Goal: Transaction & Acquisition: Purchase product/service

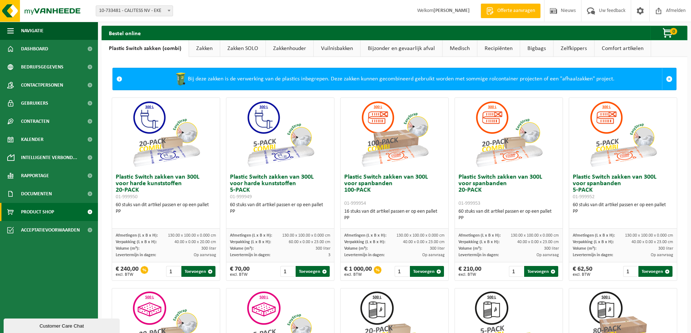
click at [455, 9] on strong "[PERSON_NAME]" at bounding box center [451, 10] width 36 height 5
click at [40, 52] on span "Dashboard" at bounding box center [34, 49] width 27 height 18
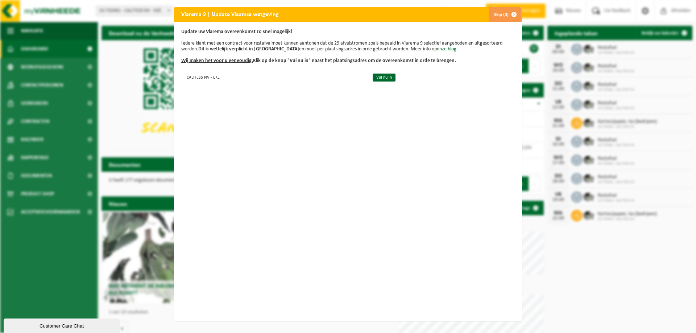
click at [513, 14] on span "button" at bounding box center [514, 14] width 15 height 15
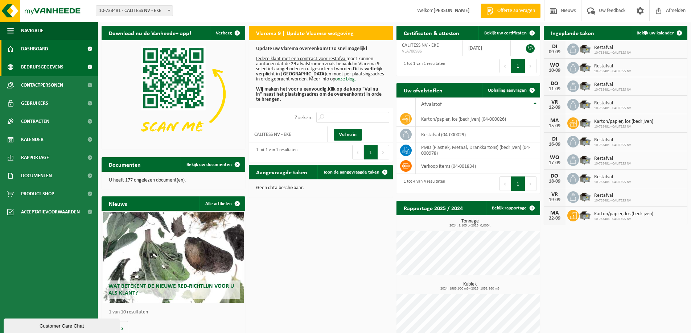
click at [63, 67] on link "Bedrijfsgegevens" at bounding box center [49, 67] width 98 height 18
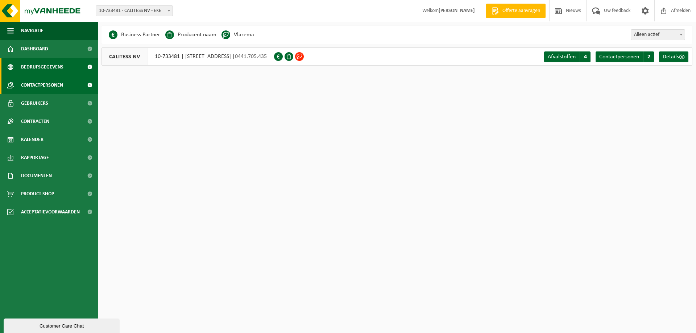
click at [45, 81] on span "Contactpersonen" at bounding box center [42, 85] width 42 height 18
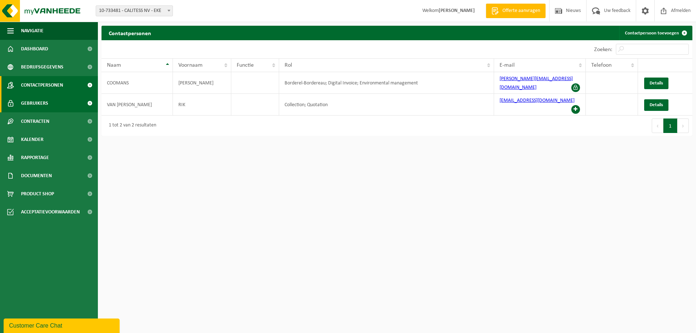
click at [42, 100] on span "Gebruikers" at bounding box center [34, 103] width 27 height 18
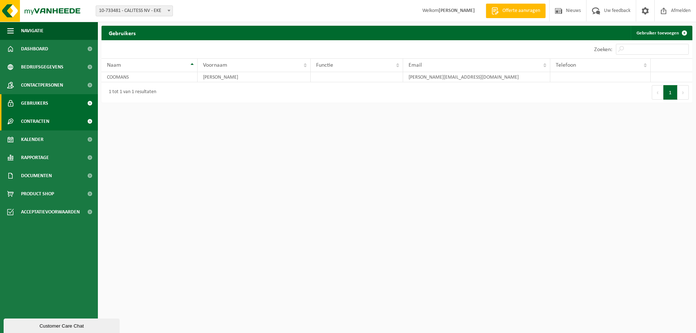
click at [41, 123] on span "Contracten" at bounding box center [35, 121] width 28 height 18
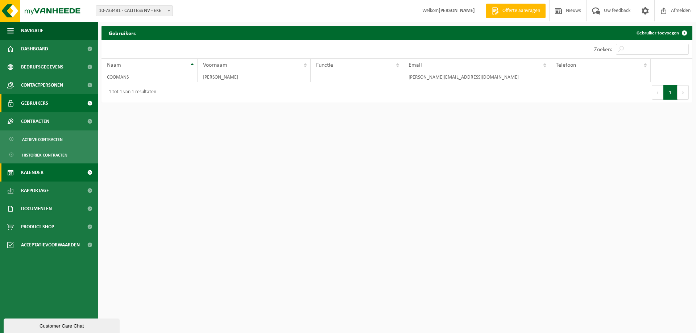
click at [46, 172] on link "Kalender" at bounding box center [49, 173] width 98 height 18
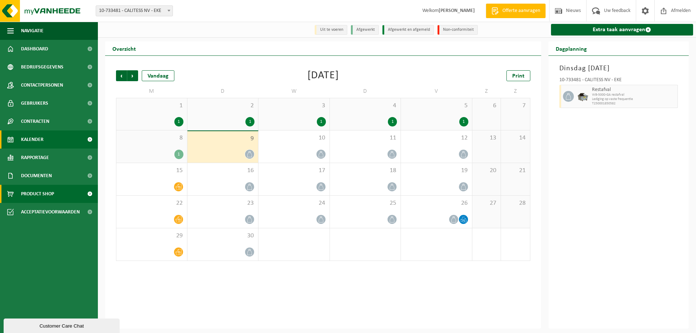
click at [46, 193] on span "Product Shop" at bounding box center [37, 194] width 33 height 18
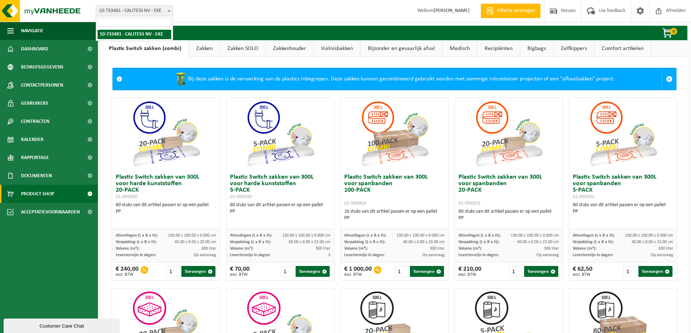
click at [168, 9] on span at bounding box center [168, 10] width 7 height 9
click at [640, 13] on span at bounding box center [640, 10] width 11 height 21
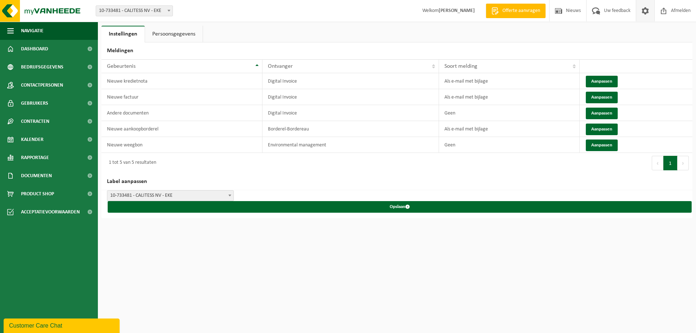
click at [445, 14] on span "Welkom NATALIE COOMANS" at bounding box center [448, 10] width 67 height 21
click at [443, 9] on strong "[PERSON_NAME]" at bounding box center [457, 10] width 36 height 5
click at [53, 53] on link "Dashboard" at bounding box center [49, 49] width 98 height 18
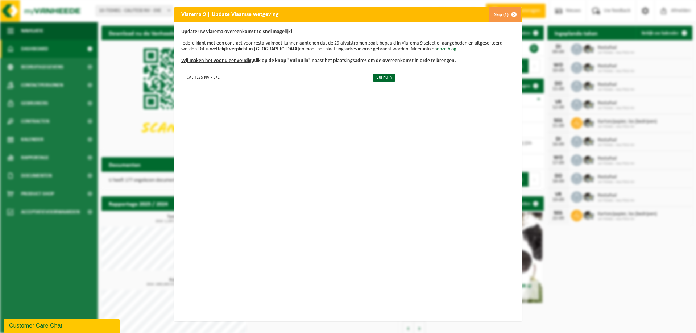
click at [512, 15] on span "button" at bounding box center [514, 14] width 15 height 15
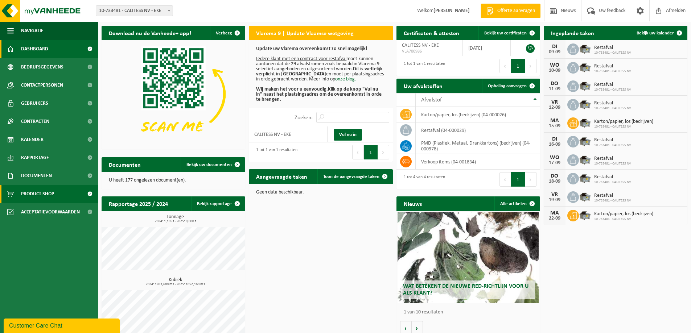
click at [40, 192] on span "Product Shop" at bounding box center [37, 194] width 33 height 18
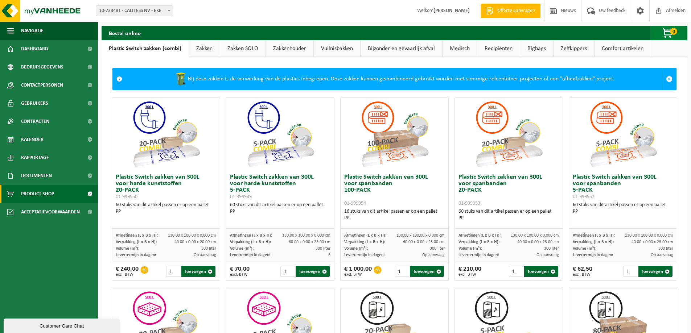
click at [669, 33] on span "button" at bounding box center [668, 33] width 36 height 15
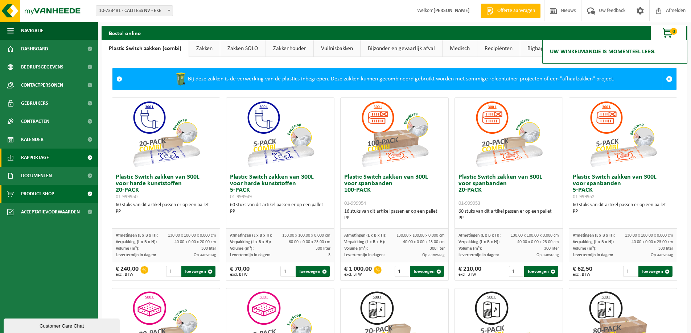
click at [38, 160] on span "Rapportage" at bounding box center [35, 158] width 28 height 18
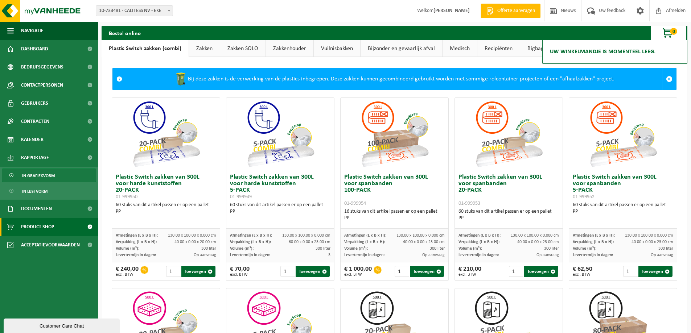
click at [41, 174] on span "In grafiekvorm" at bounding box center [38, 176] width 33 height 14
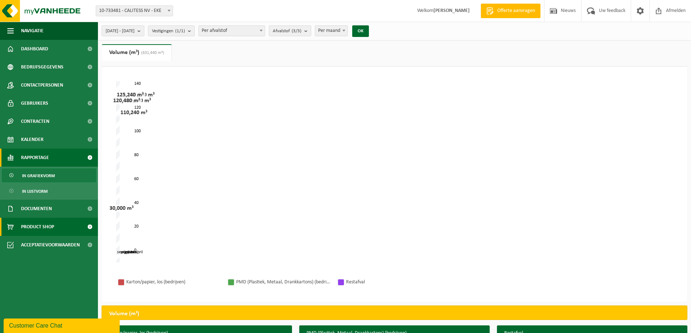
click at [47, 229] on span "Product Shop" at bounding box center [37, 227] width 33 height 18
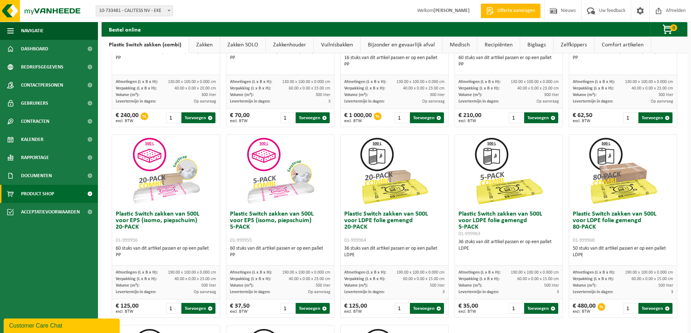
scroll to position [166, 0]
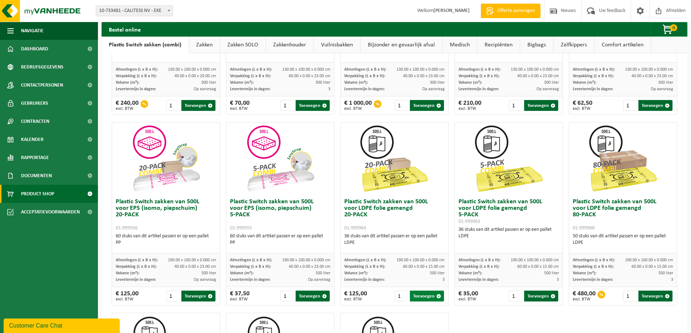
click at [419, 295] on button "Toevoegen" at bounding box center [427, 296] width 34 height 11
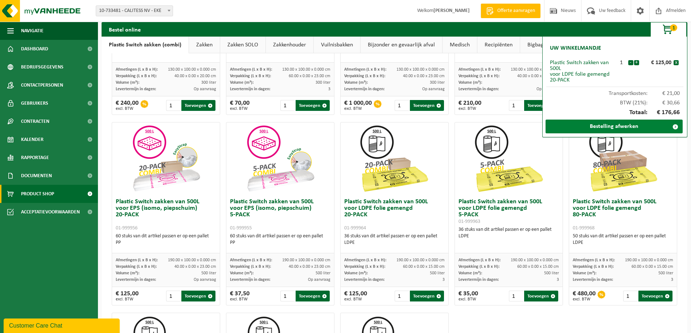
click at [613, 124] on link "Bestelling afwerken" at bounding box center [614, 127] width 137 height 14
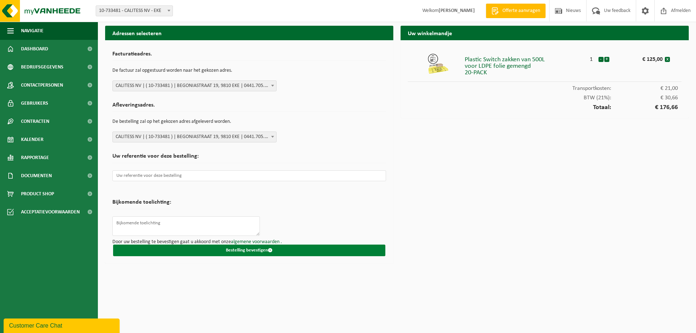
click at [235, 251] on button "Bestelling bevestigen" at bounding box center [249, 251] width 272 height 12
